Goal: Communication & Community: Answer question/provide support

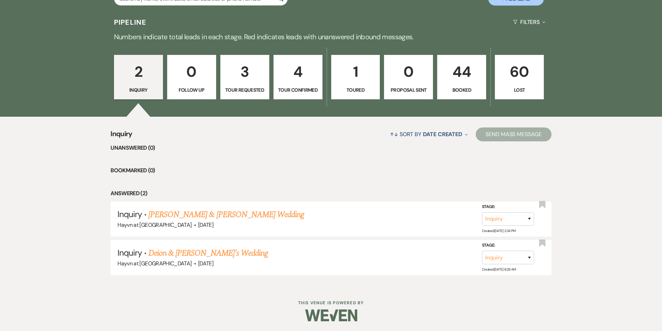
scroll to position [377, 0]
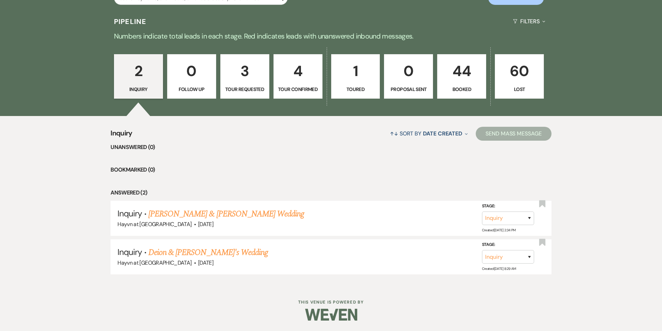
click at [466, 83] on p "44" at bounding box center [461, 70] width 40 height 23
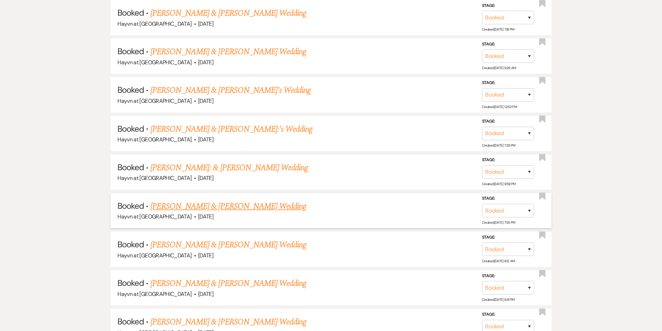
scroll to position [864, 0]
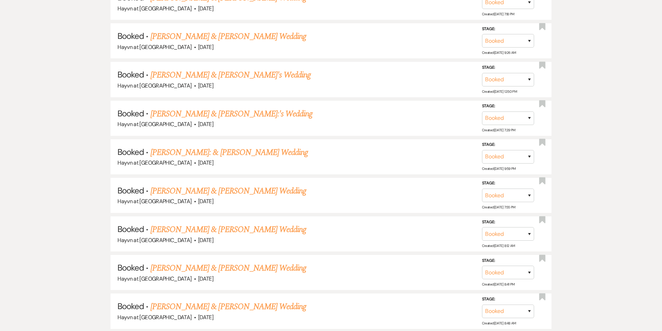
click at [265, 190] on link "[PERSON_NAME] & [PERSON_NAME] Wedding" at bounding box center [228, 191] width 156 height 13
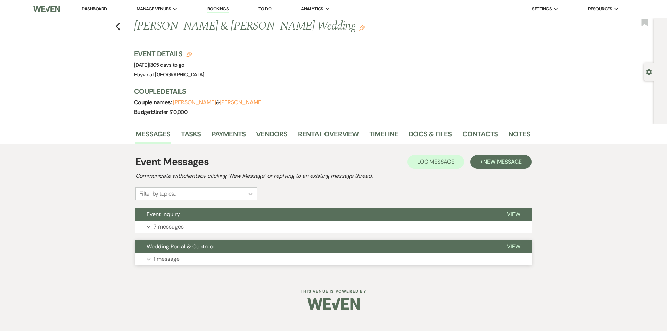
click at [145, 259] on button "Expand 1 message" at bounding box center [333, 259] width 396 height 12
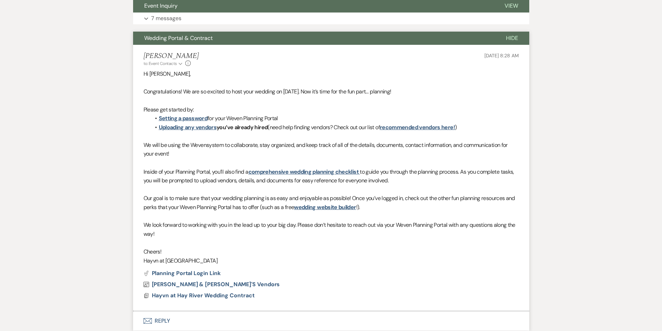
scroll to position [263, 0]
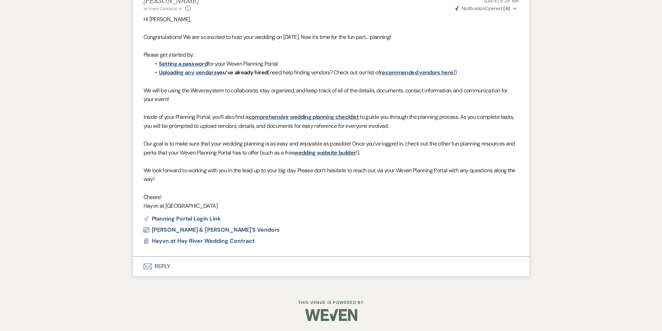
click at [162, 266] on button "Envelope Reply" at bounding box center [331, 266] width 396 height 19
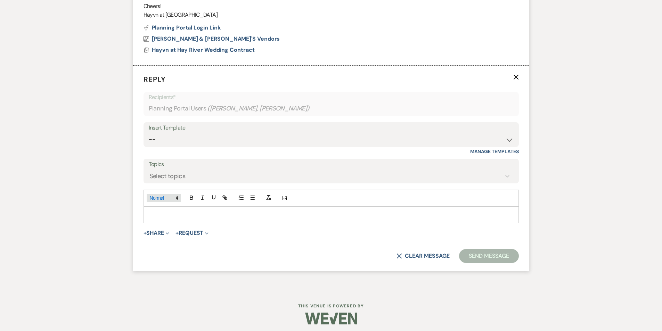
scroll to position [458, 0]
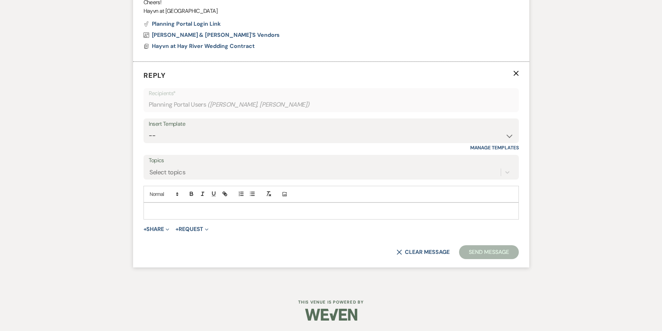
click at [171, 205] on div at bounding box center [331, 211] width 374 height 16
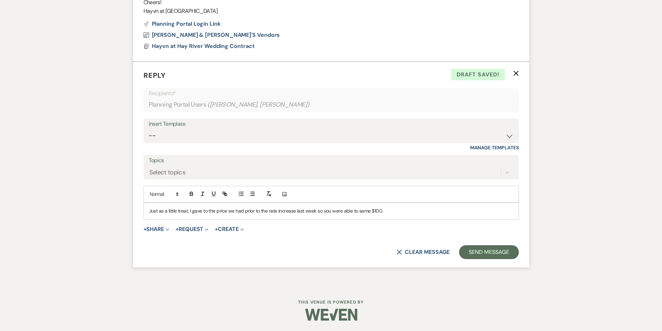
click at [207, 210] on p "Just as a little treat, I gave to the price we had prior to the rate increase l…" at bounding box center [331, 211] width 364 height 8
click at [369, 213] on p "Just as a little treat, I gave you the price we had prior to the rate increase …" at bounding box center [331, 211] width 364 height 8
click at [422, 215] on div "Just as a little treat, I gave you the price we had prior to the rate increase …" at bounding box center [331, 211] width 374 height 16
click at [484, 250] on button "Send Message" at bounding box center [488, 252] width 59 height 14
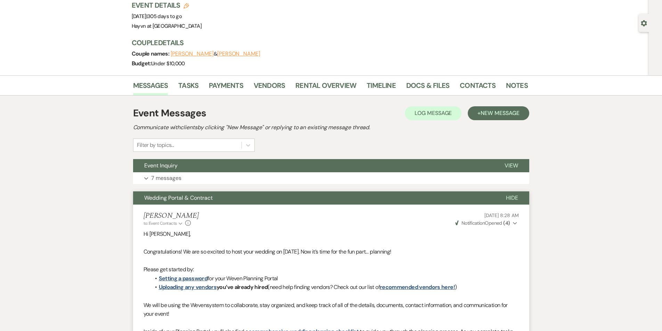
scroll to position [0, 0]
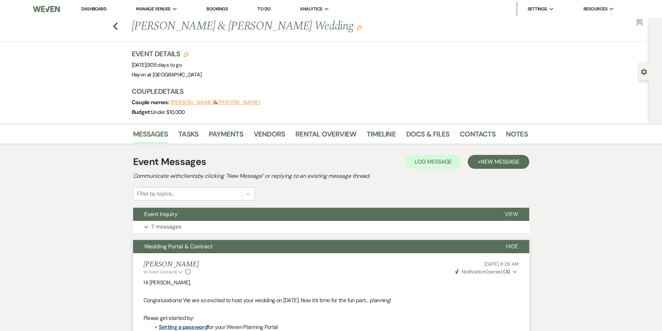
click at [37, 8] on img at bounding box center [46, 9] width 26 height 15
click at [90, 10] on link "Dashboard" at bounding box center [93, 9] width 25 height 6
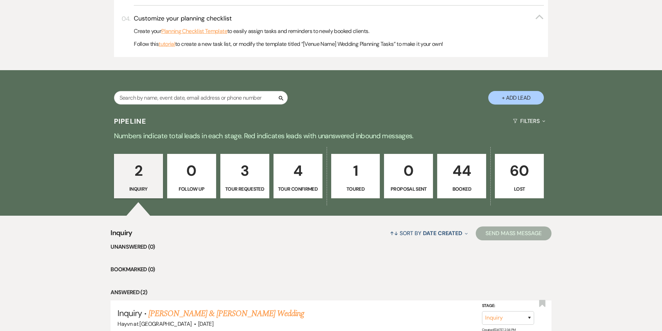
scroll to position [377, 0]
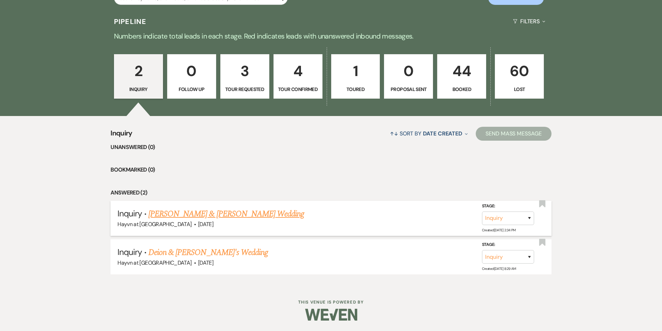
click at [236, 214] on link "[PERSON_NAME] & [PERSON_NAME] Wedding" at bounding box center [226, 214] width 156 height 13
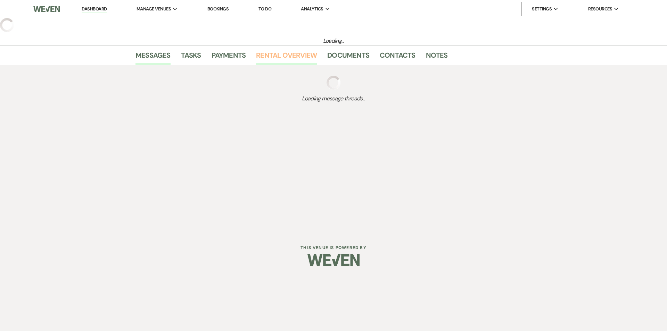
select select "5"
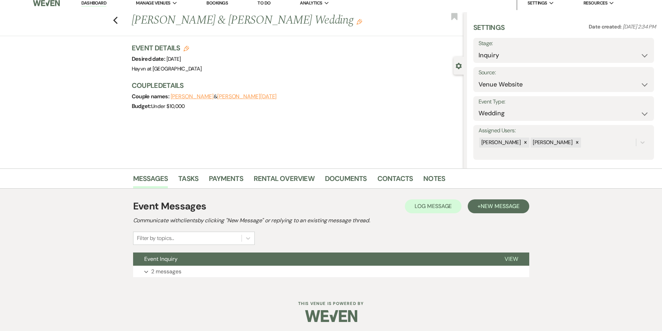
scroll to position [7, 0]
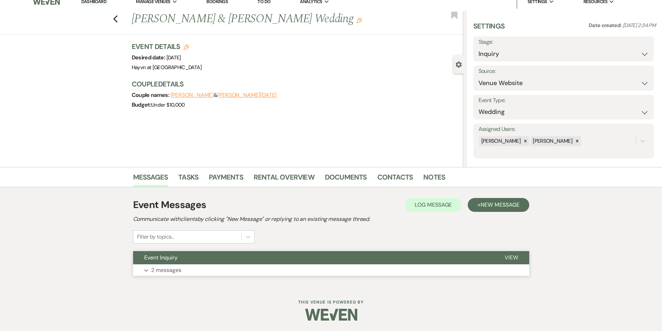
click at [148, 272] on button "Expand 2 messages" at bounding box center [331, 270] width 396 height 12
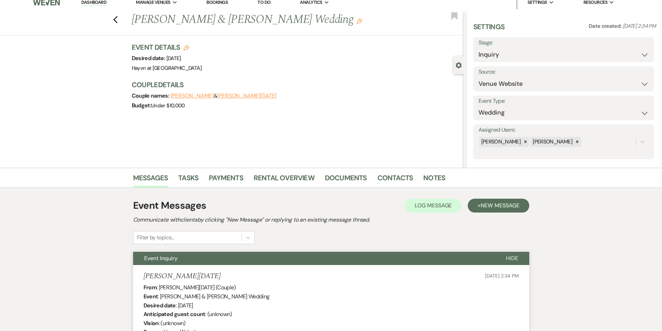
scroll to position [0, 0]
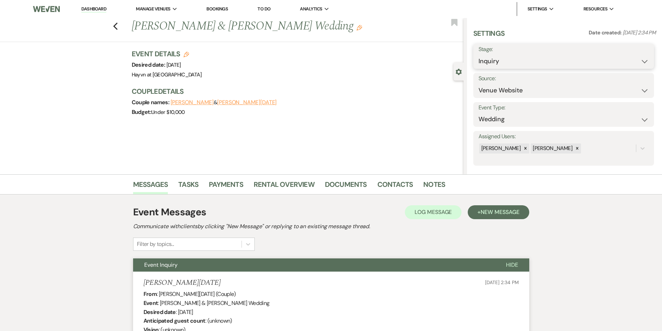
click at [640, 60] on select "Inquiry Follow Up Tour Requested Tour Confirmed Toured Proposal Sent Booked Lost" at bounding box center [563, 62] width 170 height 14
select select "8"
click at [478, 55] on select "Inquiry Follow Up Tour Requested Tour Confirmed Toured Proposal Sent Booked Lost" at bounding box center [563, 62] width 170 height 14
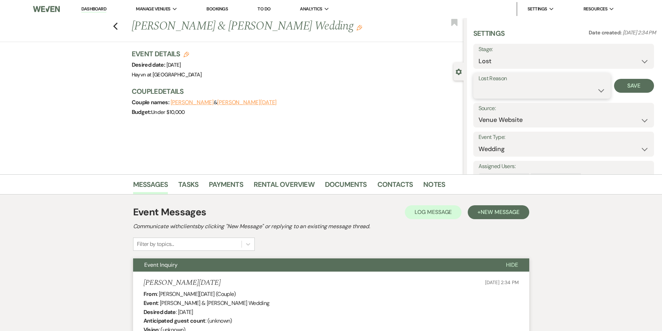
click at [519, 86] on select "Booked Elsewhere Budget Date Unavailable No Response Not a Good Match Capacity …" at bounding box center [541, 91] width 127 height 14
select select "5"
click at [478, 84] on select "Booked Elsewhere Budget Date Unavailable No Response Not a Good Match Capacity …" at bounding box center [541, 91] width 127 height 14
click at [624, 84] on button "Save" at bounding box center [634, 86] width 40 height 14
click at [102, 9] on link "Dashboard" at bounding box center [93, 9] width 25 height 7
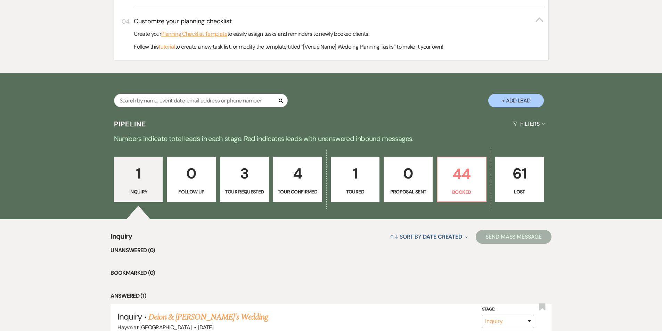
scroll to position [340, 0]
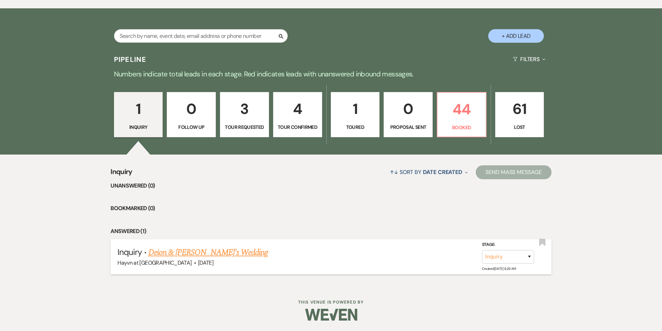
click at [191, 254] on link "Deion & [PERSON_NAME]'s Wedding" at bounding box center [207, 252] width 119 height 13
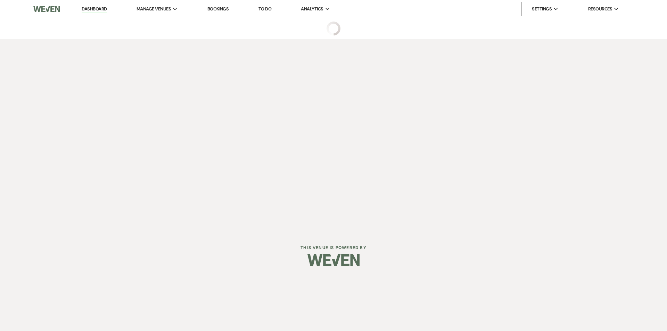
select select "5"
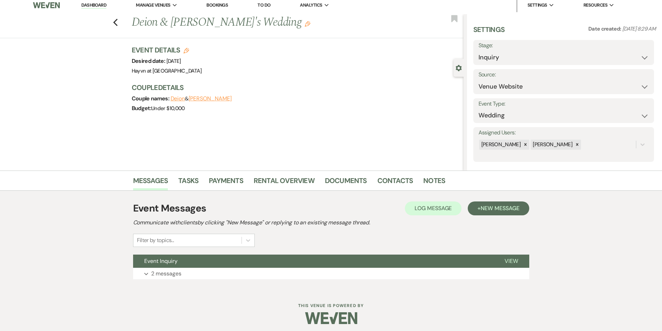
scroll to position [7, 0]
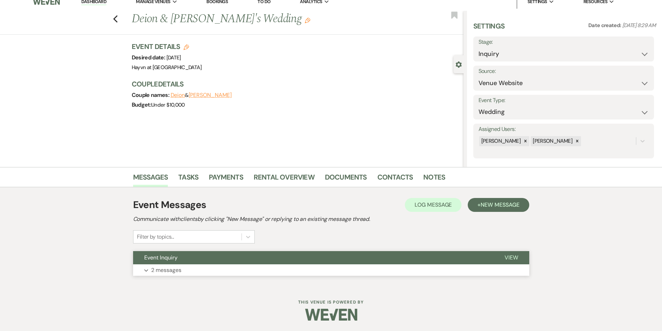
click at [149, 271] on button "Expand 2 messages" at bounding box center [331, 270] width 396 height 12
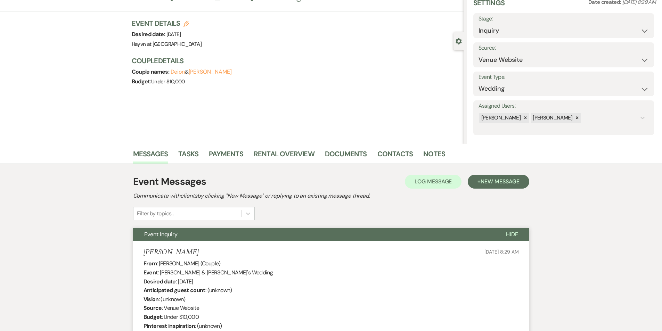
scroll to position [0, 0]
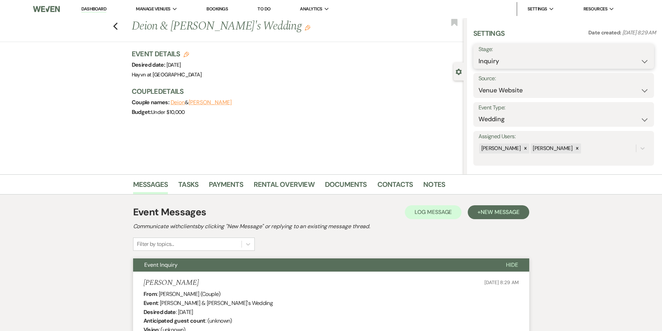
click at [639, 61] on select "Inquiry Follow Up Tour Requested Tour Confirmed Toured Proposal Sent Booked Lost" at bounding box center [563, 62] width 170 height 14
select select "8"
click at [478, 55] on select "Inquiry Follow Up Tour Requested Tour Confirmed Toured Proposal Sent Booked Lost" at bounding box center [563, 62] width 170 height 14
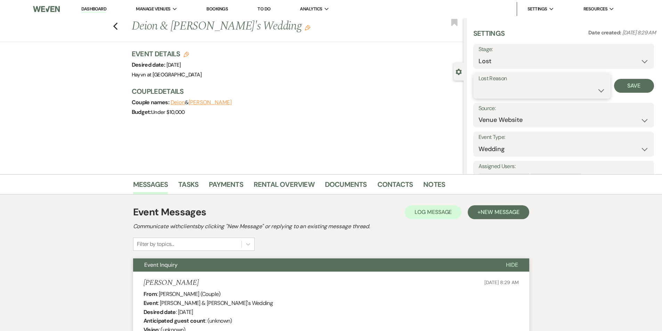
click at [510, 88] on select "Booked Elsewhere Budget Date Unavailable No Response Not a Good Match Capacity …" at bounding box center [541, 91] width 127 height 14
select select "5"
click at [478, 84] on select "Booked Elsewhere Budget Date Unavailable No Response Not a Good Match Capacity …" at bounding box center [541, 91] width 127 height 14
click at [630, 86] on button "Save" at bounding box center [634, 86] width 40 height 14
click at [100, 7] on link "Dashboard" at bounding box center [93, 9] width 25 height 7
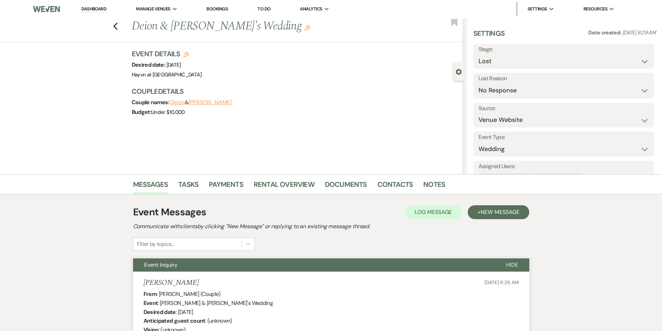
select select "8"
select select "5"
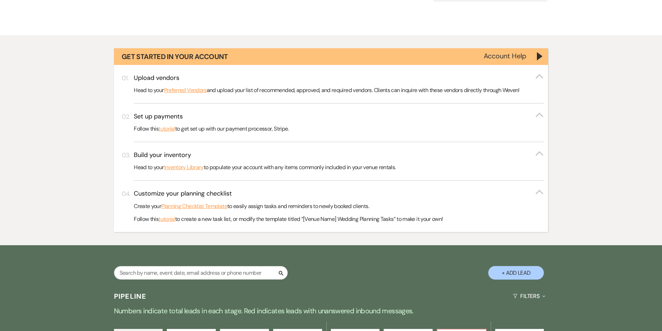
scroll to position [174, 0]
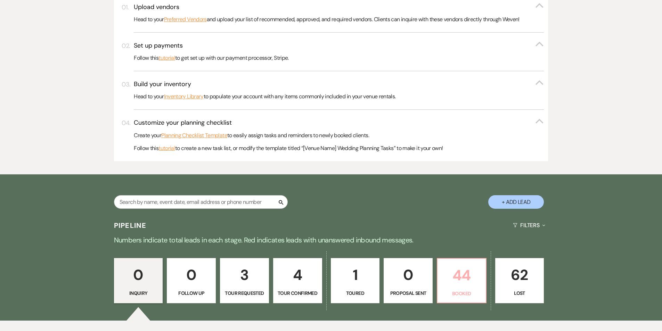
click at [463, 278] on p "44" at bounding box center [461, 275] width 40 height 23
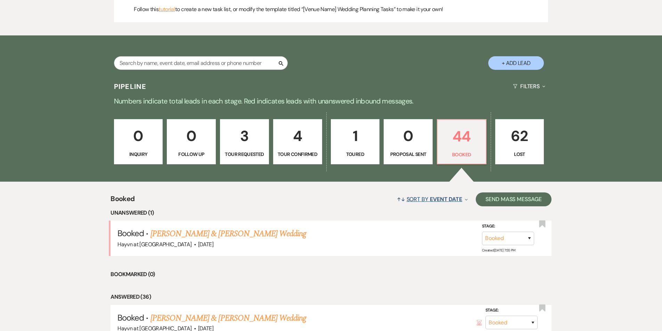
scroll to position [451, 0]
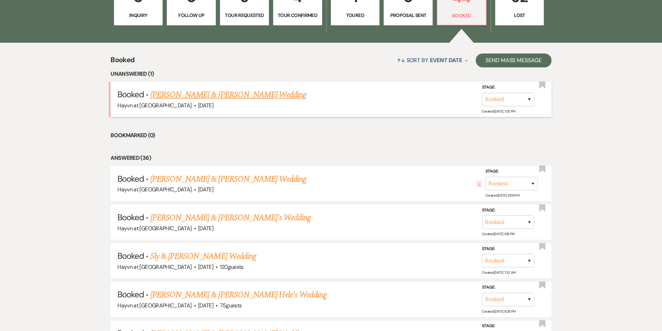
click at [224, 95] on link "[PERSON_NAME] & [PERSON_NAME] Wedding" at bounding box center [228, 95] width 156 height 13
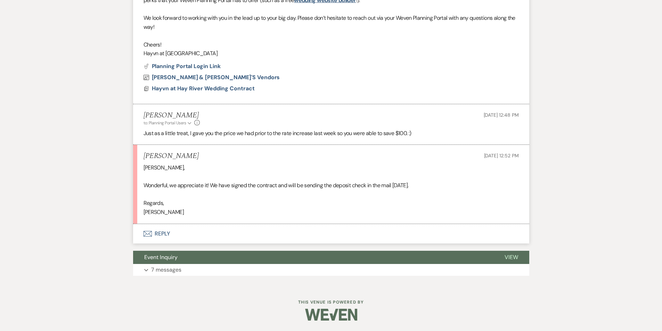
scroll to position [383, 0]
click at [163, 233] on button "Envelope Reply" at bounding box center [331, 233] width 396 height 19
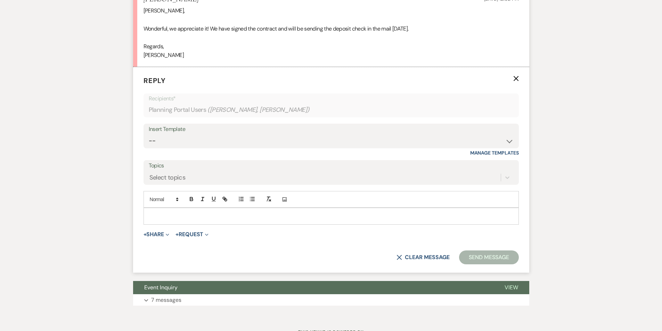
scroll to position [545, 0]
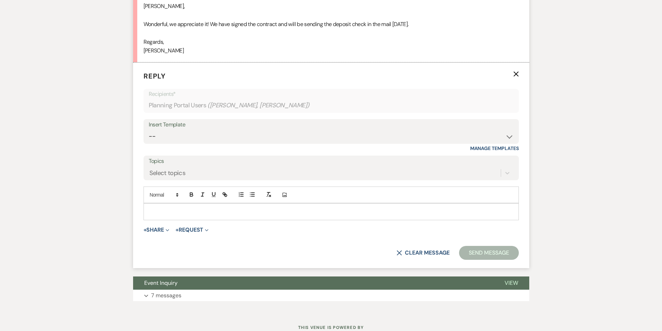
click at [176, 211] on p at bounding box center [331, 212] width 364 height 8
drag, startPoint x: 171, startPoint y: 211, endPoint x: 120, endPoint y: 210, distance: 51.4
click at [494, 250] on button "Send Message" at bounding box center [488, 253] width 59 height 14
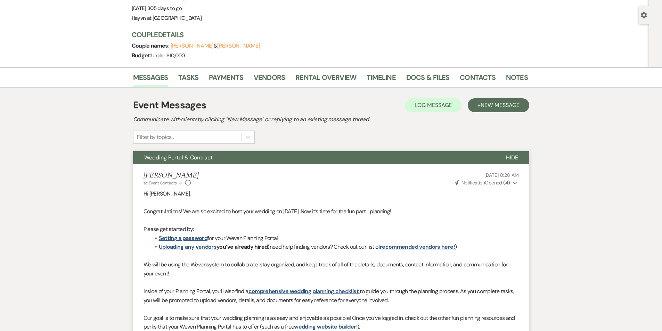
scroll to position [0, 0]
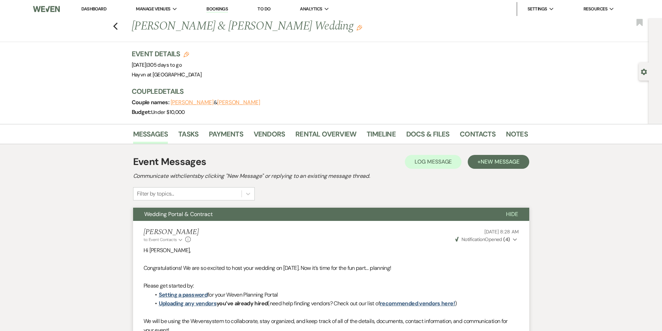
click at [101, 11] on link "Dashboard" at bounding box center [93, 9] width 25 height 6
